Goal: Task Accomplishment & Management: Use online tool/utility

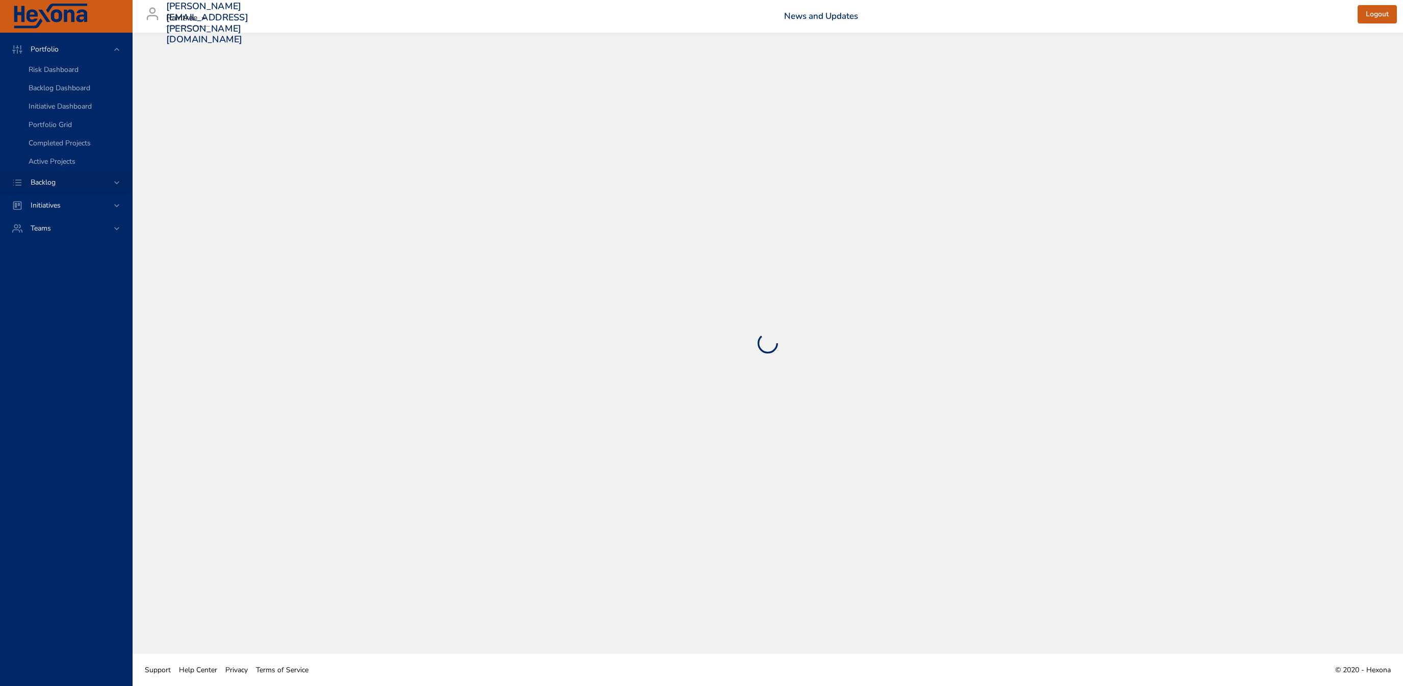
click at [80, 181] on div "Backlog" at bounding box center [66, 182] width 89 height 11
click at [98, 99] on link "Backlog Details" at bounding box center [66, 93] width 132 height 18
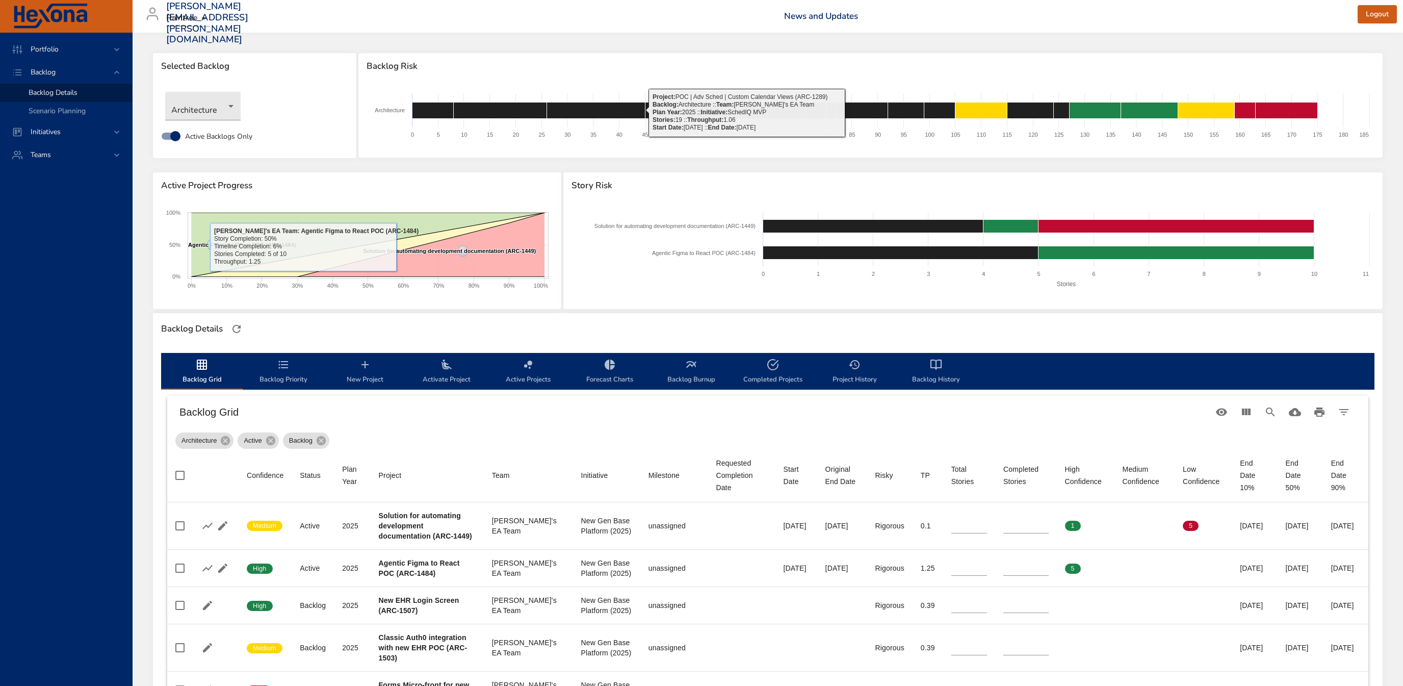
click at [212, 121] on div "Architecture" at bounding box center [254, 106] width 189 height 39
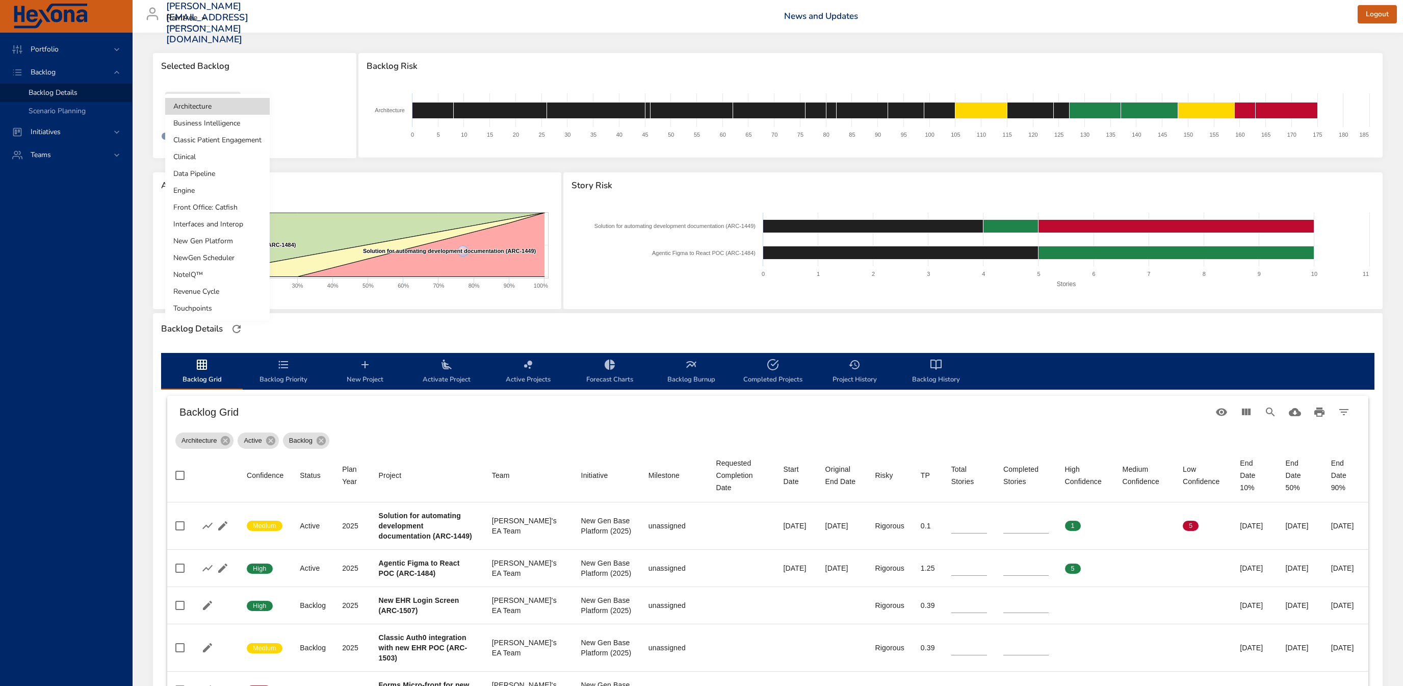
click at [213, 117] on body "Portfolio Backlog Backlog Details Scenario Planning Initiatives Teams [PERSON_N…" at bounding box center [701, 343] width 1403 height 686
click at [228, 226] on li "Interfaces and Interop" at bounding box center [217, 224] width 105 height 17
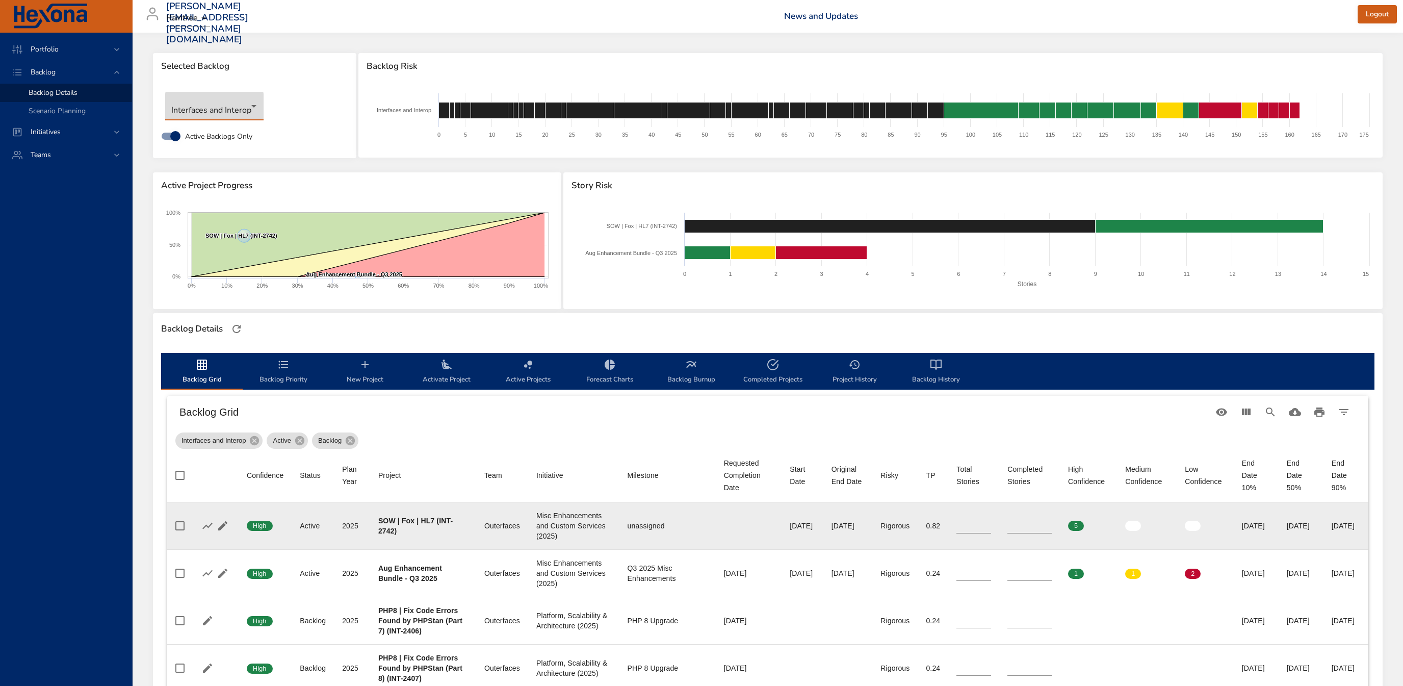
click at [1025, 521] on input "*" at bounding box center [1030, 525] width 44 height 15
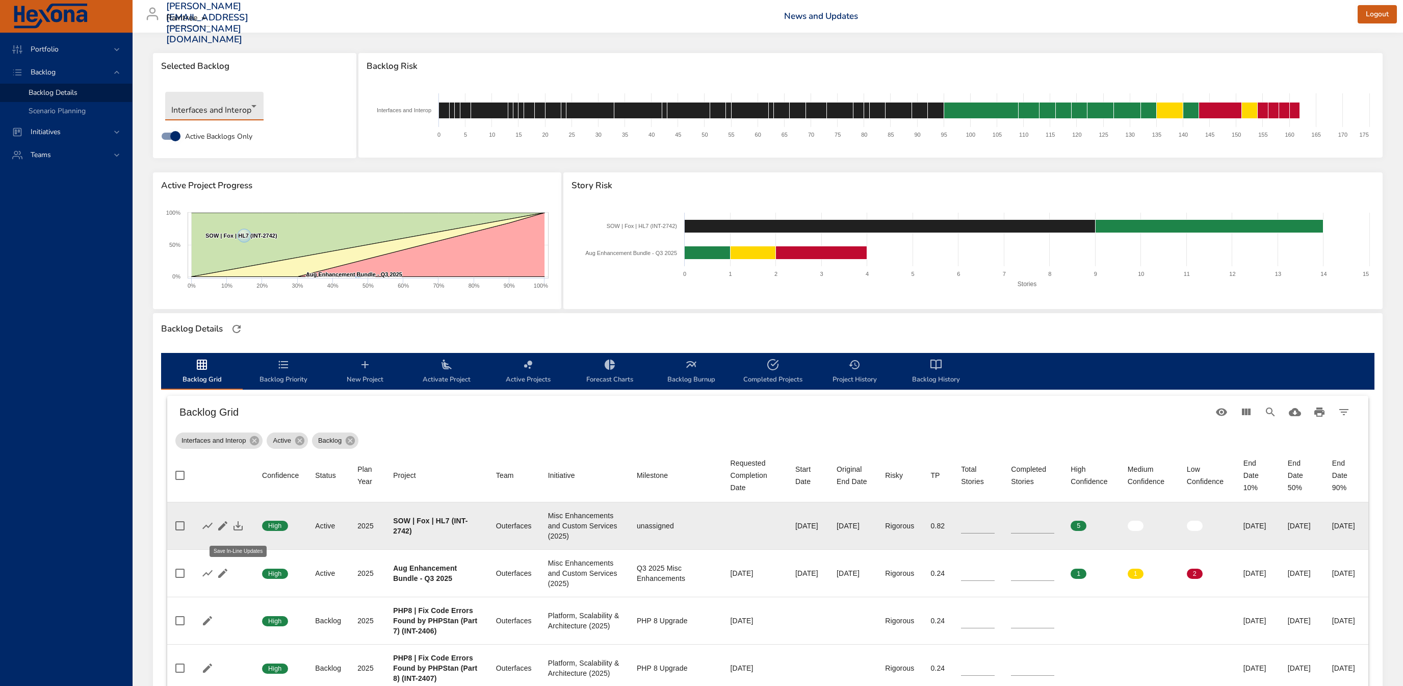
drag, startPoint x: 240, startPoint y: 531, endPoint x: 276, endPoint y: 516, distance: 39.5
click at [240, 532] on icon "button" at bounding box center [238, 526] width 12 height 12
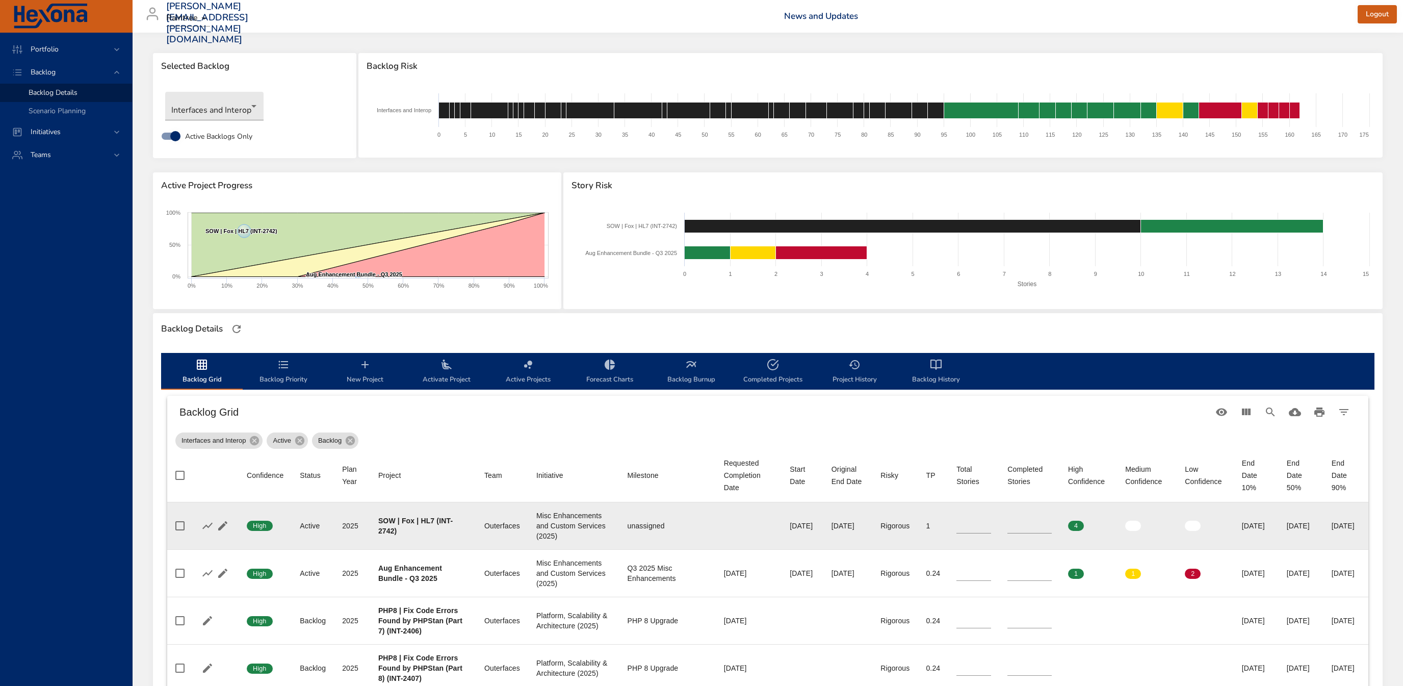
click at [1026, 524] on input "**" at bounding box center [1030, 525] width 44 height 15
type input "**"
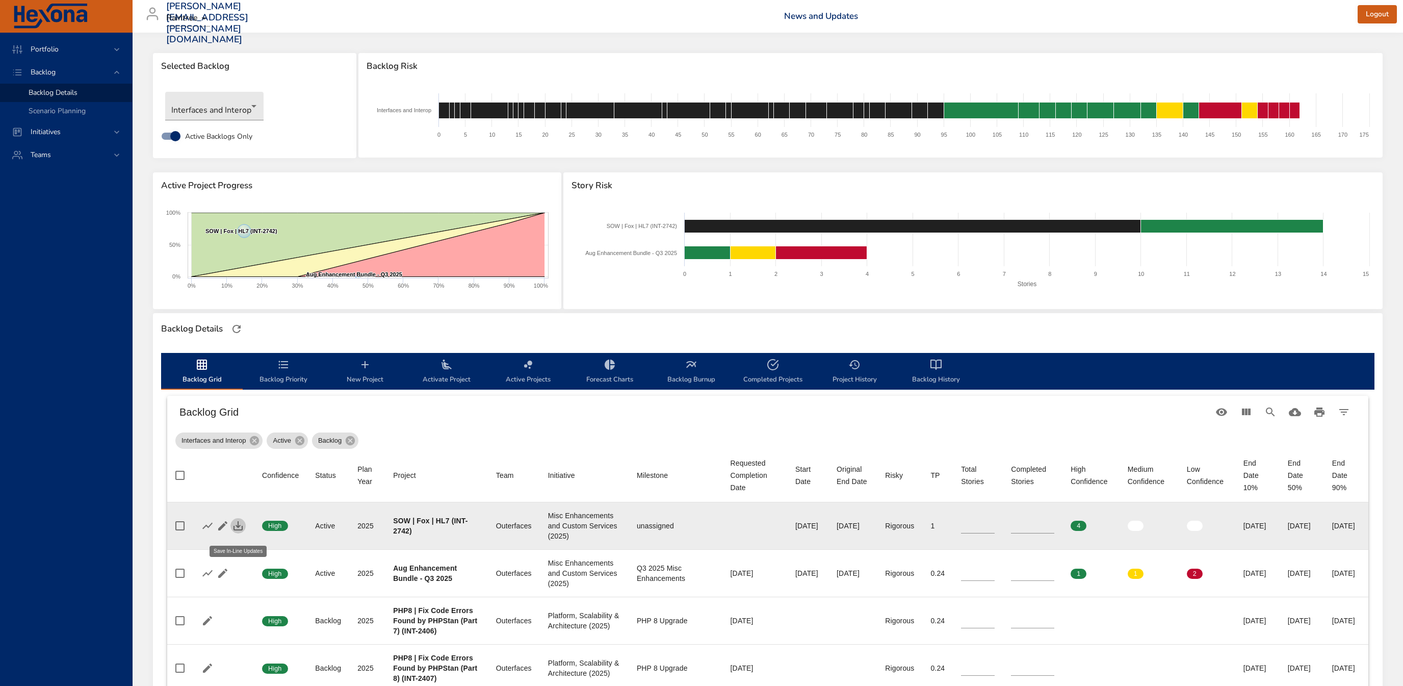
click at [239, 532] on icon "button" at bounding box center [238, 526] width 12 height 12
